Goal: Information Seeking & Learning: Compare options

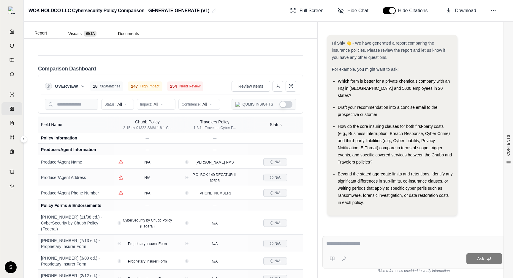
click at [79, 83] on button "Overview" at bounding box center [70, 86] width 30 height 6
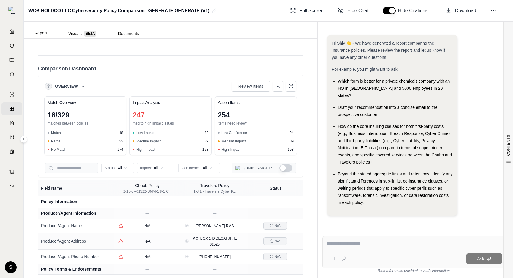
click at [79, 83] on button "Overview" at bounding box center [70, 86] width 30 height 6
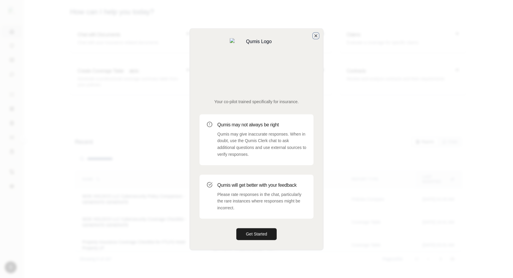
click at [315, 38] on icon "button" at bounding box center [316, 35] width 5 height 5
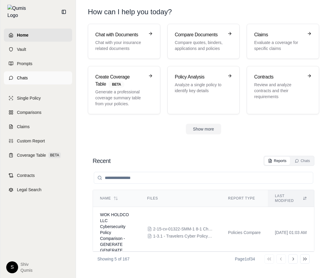
click at [14, 75] on link "Chats" at bounding box center [38, 77] width 68 height 13
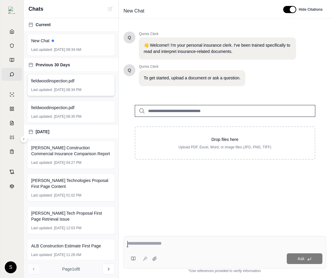
click at [67, 83] on span "fieldwoodinspection.pdf" at bounding box center [52, 81] width 43 height 6
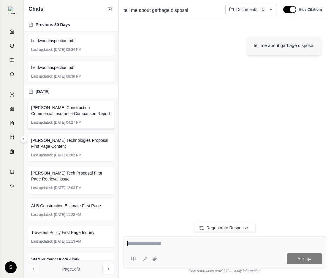
click at [59, 120] on span "Jul 16, 2025, 04:27 PM" at bounding box center [67, 122] width 27 height 5
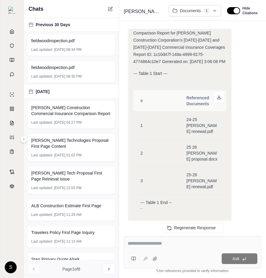
scroll to position [175, 0]
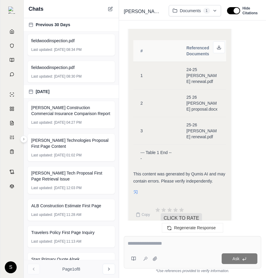
click at [183, 244] on textarea at bounding box center [192, 243] width 130 height 7
type textarea "*********"
click at [193, 241] on textarea "*********" at bounding box center [192, 243] width 130 height 7
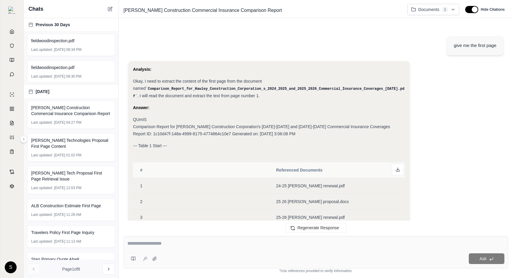
scroll to position [336, 0]
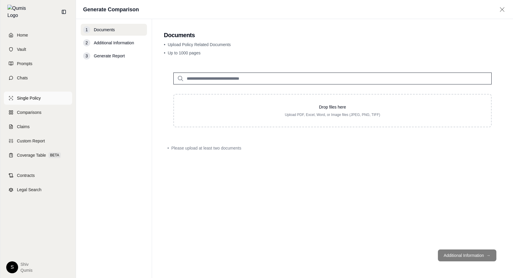
click at [25, 97] on span "Single Policy" at bounding box center [29, 98] width 24 height 6
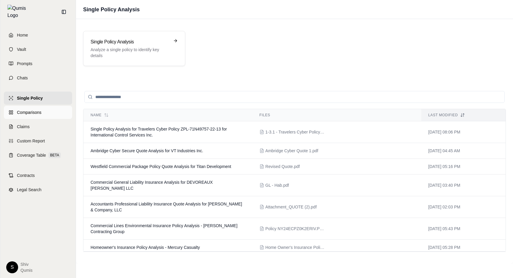
click at [13, 110] on icon at bounding box center [11, 112] width 5 height 5
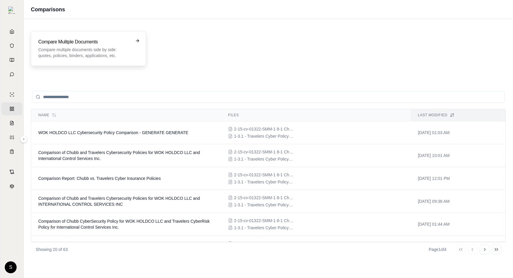
click at [124, 57] on p "Compare multiple documents side by side: quotes, policies, binders, application…" at bounding box center [84, 53] width 92 height 12
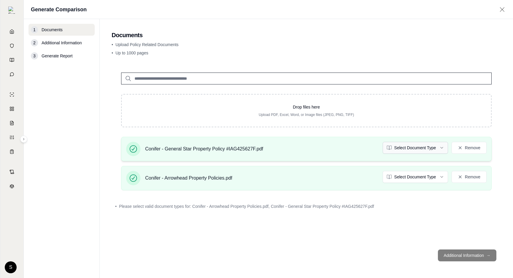
click at [425, 150] on html "Home Vault Prompts Chats Single Policy Comparisons Claims Custom Report Coverag…" at bounding box center [256, 139] width 513 height 278
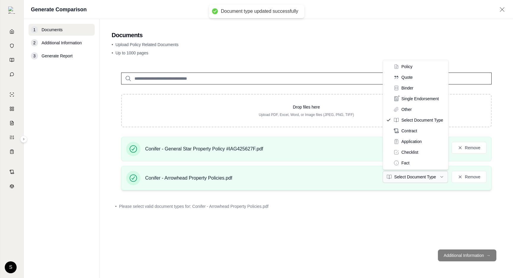
click at [423, 180] on html "Document type updated successfully Home Vault Prompts Chats Single Policy Compa…" at bounding box center [256, 139] width 513 height 278
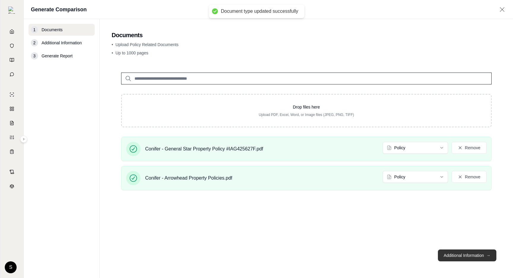
click at [468, 255] on button "Additional Information →" at bounding box center [467, 255] width 59 height 12
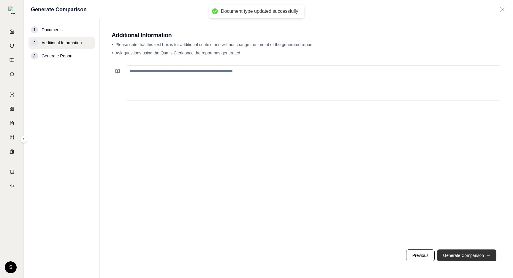
click at [468, 255] on button "Generate Comparison →" at bounding box center [466, 255] width 59 height 12
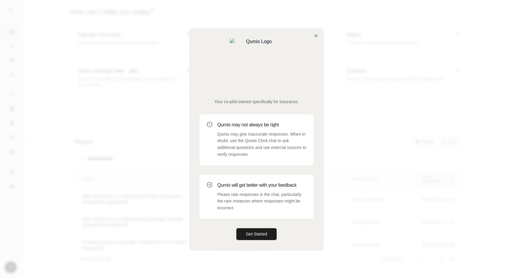
click at [318, 54] on div "Your co-pilot trained specifically for insurance. Qumis may not always be right…" at bounding box center [256, 139] width 133 height 221
click at [316, 38] on icon "button" at bounding box center [316, 35] width 5 height 5
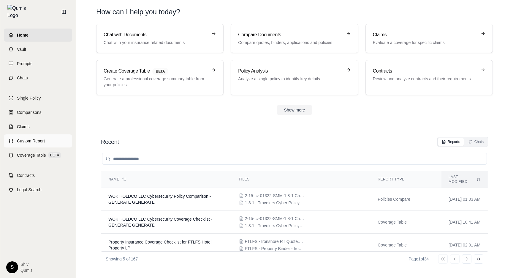
click at [31, 140] on span "Custom Report" at bounding box center [31, 141] width 28 height 6
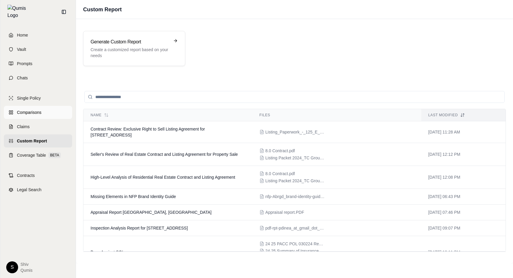
click at [18, 110] on span "Comparisons" at bounding box center [29, 112] width 24 height 6
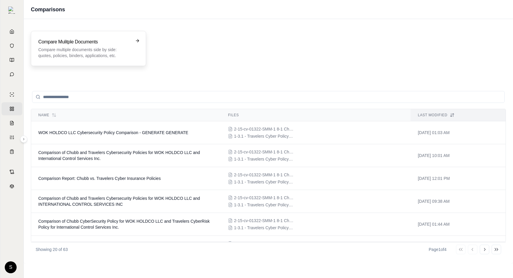
click at [119, 36] on div "Compare Mulitple Documents Compare multiple documents side by side: quotes, pol…" at bounding box center [88, 48] width 115 height 35
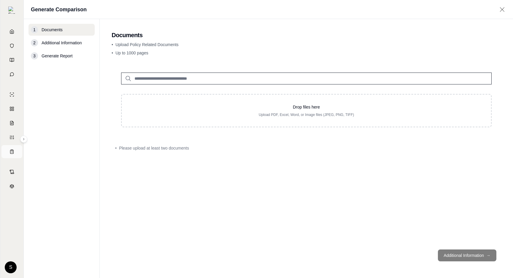
click at [13, 152] on icon at bounding box center [12, 151] width 5 height 5
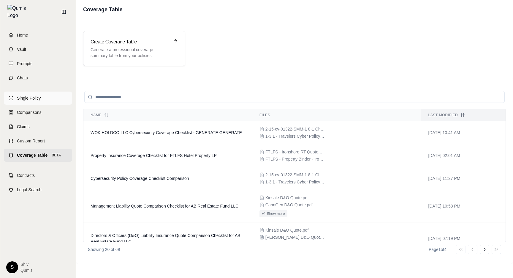
click at [24, 96] on span "Single Policy" at bounding box center [29, 98] width 24 height 6
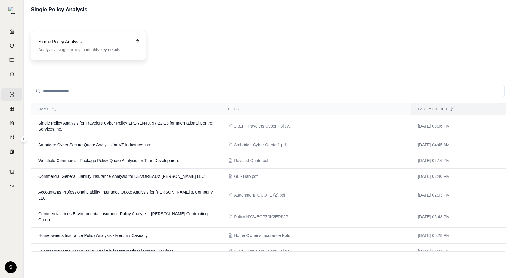
click at [96, 43] on h3 "Single Policy Analysis" at bounding box center [84, 41] width 92 height 7
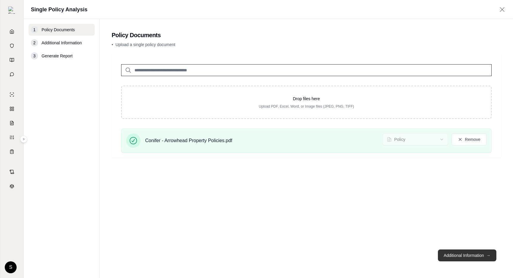
click at [465, 255] on button "Additional Information →" at bounding box center [467, 255] width 59 height 12
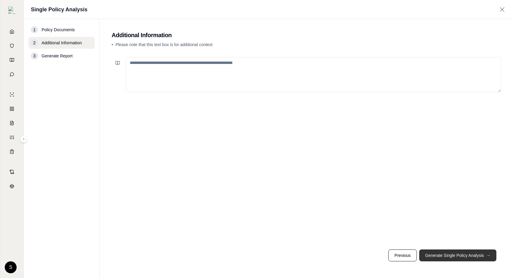
click at [465, 254] on button "Generate Single Policy Analysis →" at bounding box center [458, 255] width 77 height 12
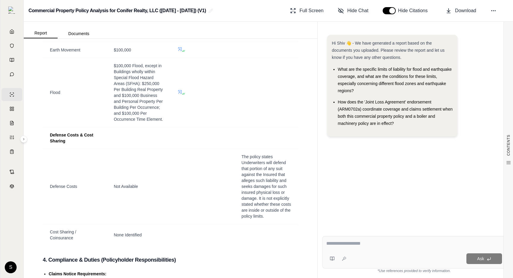
scroll to position [1464, 0]
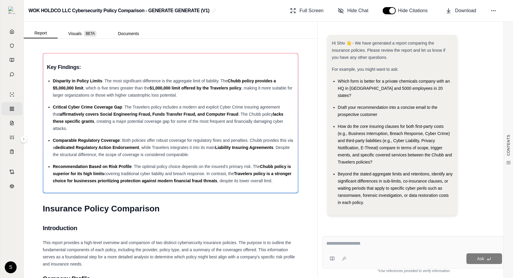
scroll to position [1337, 0]
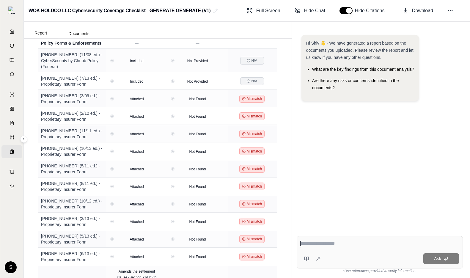
scroll to position [515, 0]
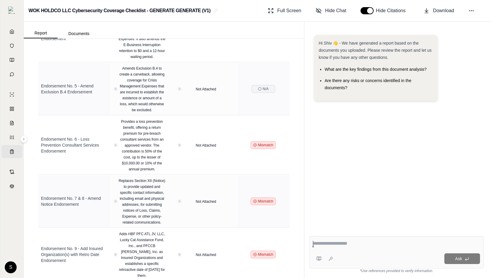
scroll to position [959, 0]
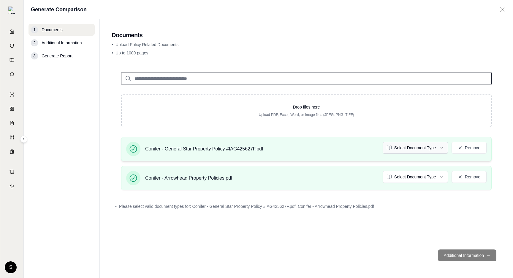
click at [414, 148] on html "Home Vault Prompts Chats Single Policy Comparisons Claims Custom Report Coverag…" at bounding box center [256, 139] width 513 height 278
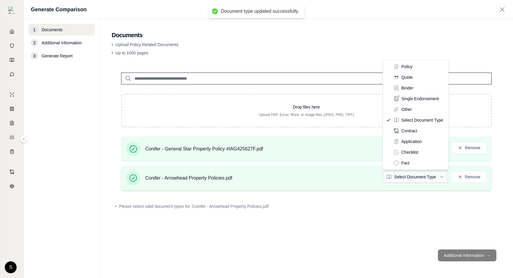
click at [417, 175] on html "Document type updated successfully Home Vault Prompts Chats Single Policy Compa…" at bounding box center [256, 139] width 513 height 278
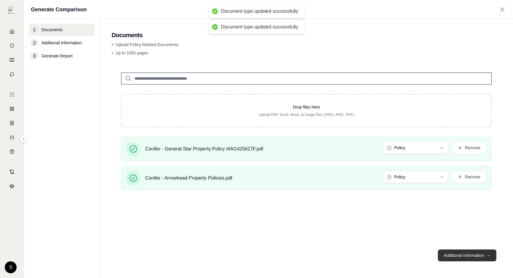
click at [466, 255] on button "Additional Information →" at bounding box center [467, 255] width 59 height 12
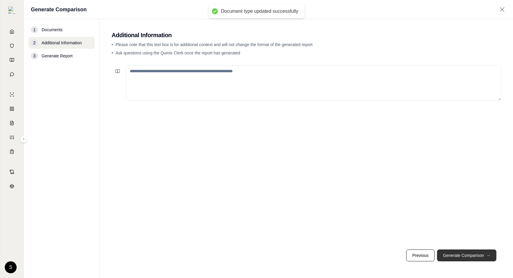
click at [467, 255] on button "Generate Comparison →" at bounding box center [466, 255] width 59 height 12
